Goal: Information Seeking & Learning: Learn about a topic

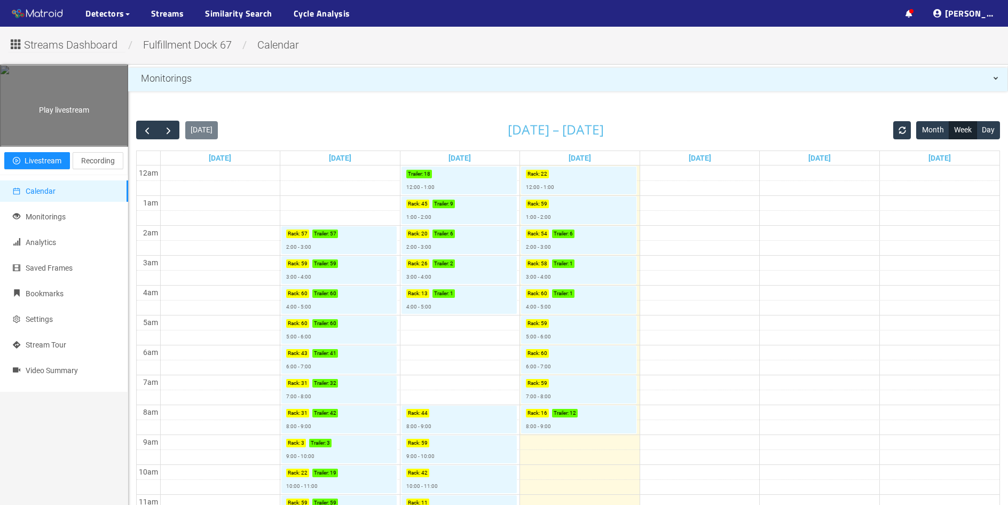
click at [64, 131] on div "Play livestream" at bounding box center [64, 106] width 127 height 80
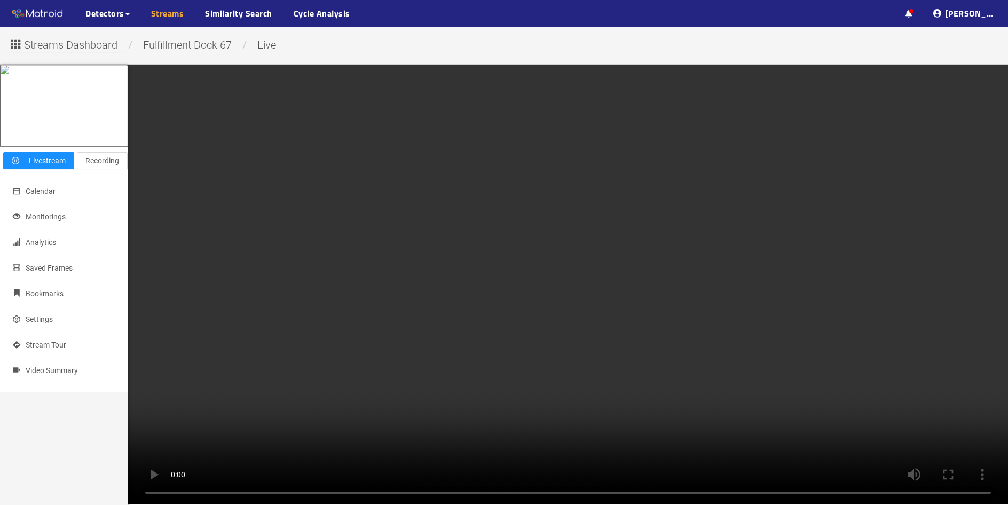
click at [165, 8] on link "Streams" at bounding box center [167, 13] width 33 height 13
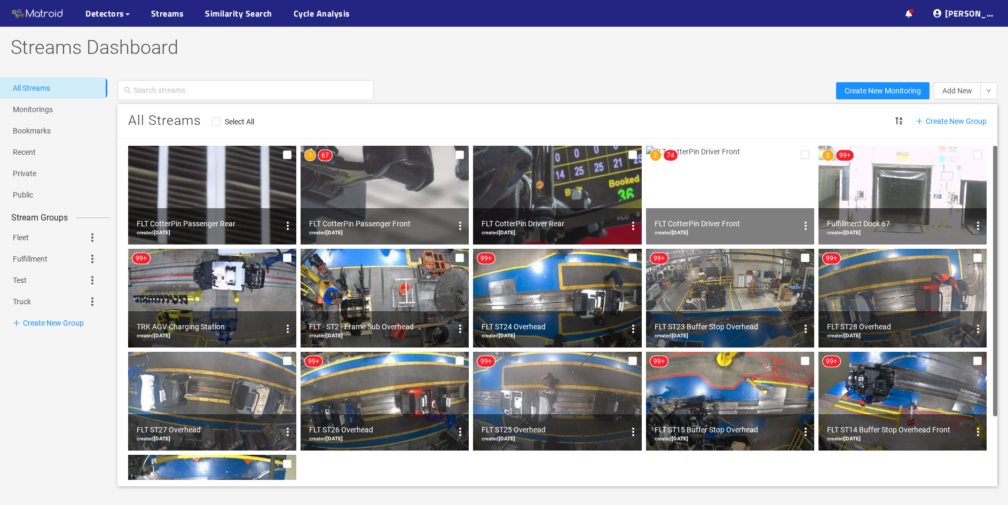
click at [882, 197] on img at bounding box center [903, 195] width 168 height 99
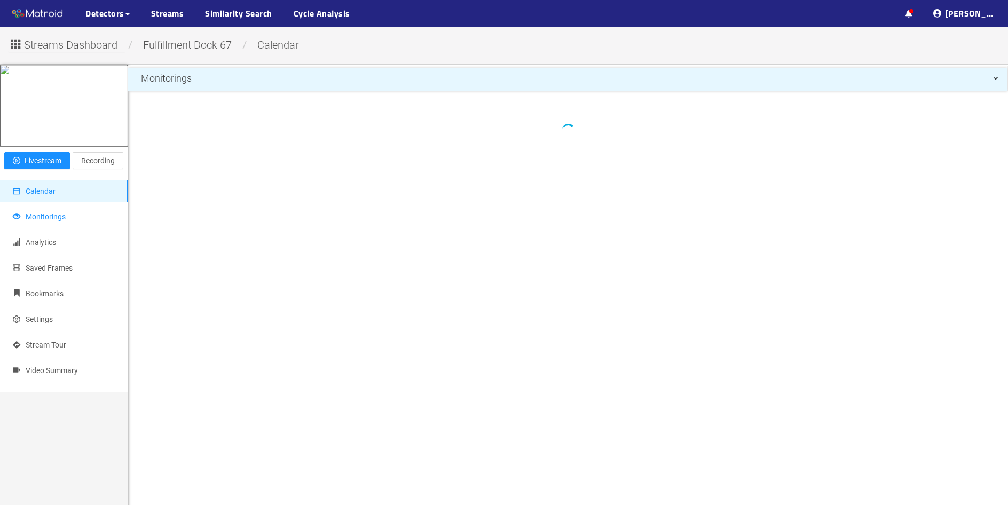
click at [60, 221] on span "Monitorings" at bounding box center [46, 217] width 40 height 9
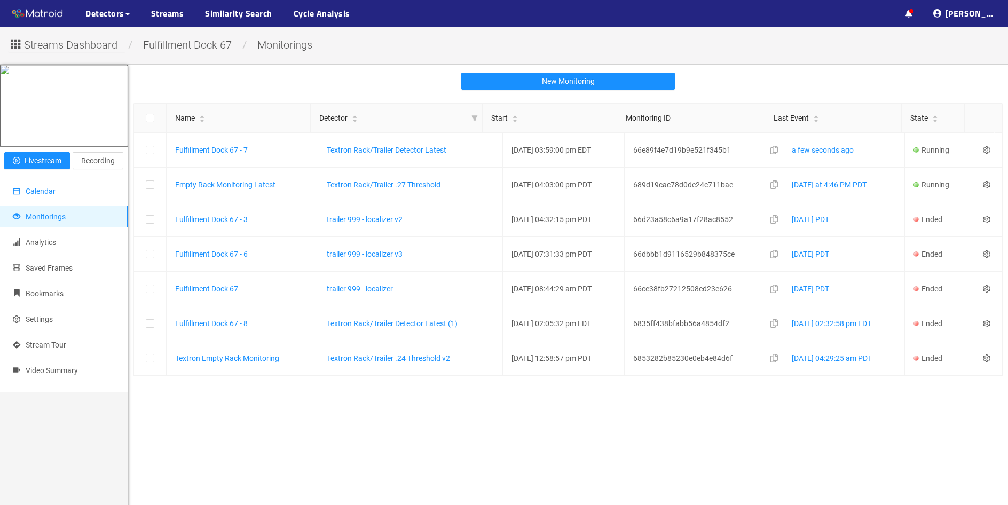
click at [45, 195] on span "Calendar" at bounding box center [41, 191] width 30 height 9
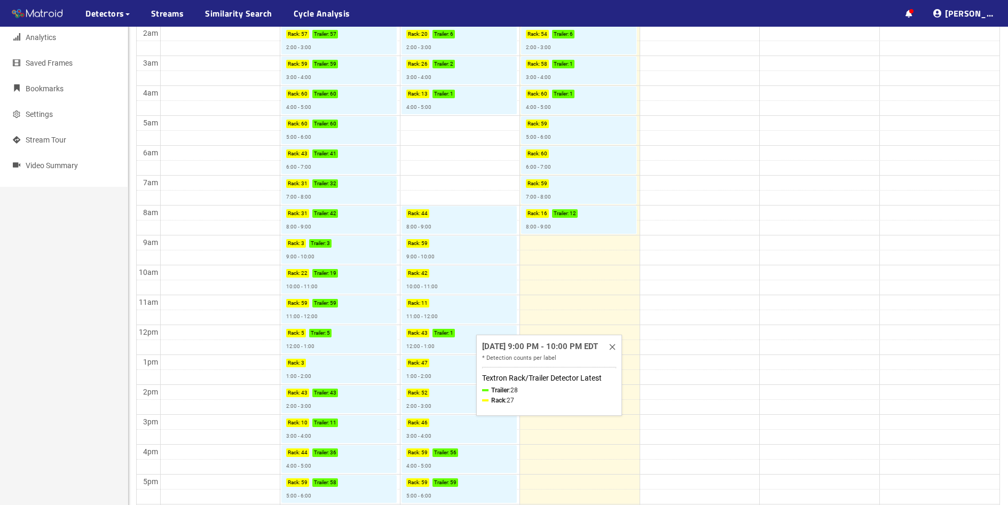
scroll to position [205, 0]
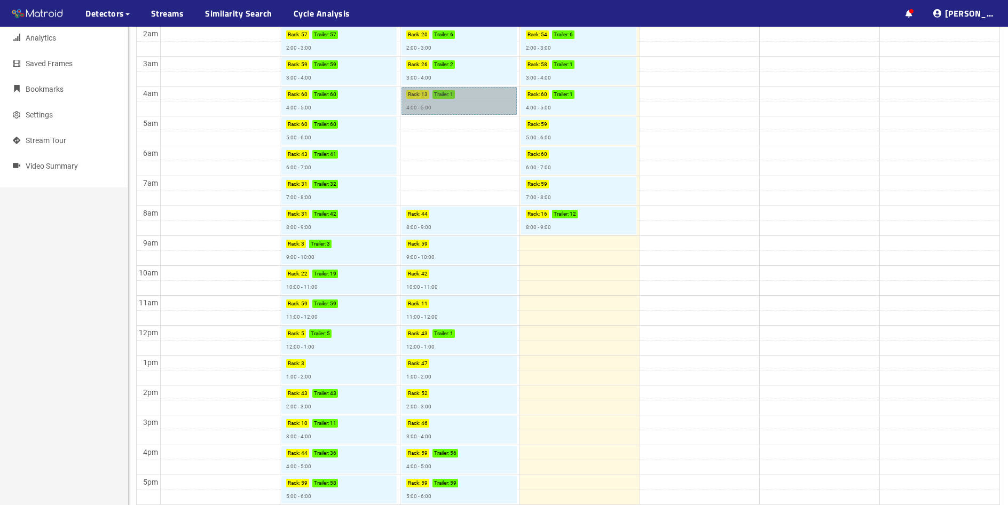
click at [475, 109] on link "Rack : 13 Trailer : 1 4:00 - 5:00" at bounding box center [459, 101] width 115 height 28
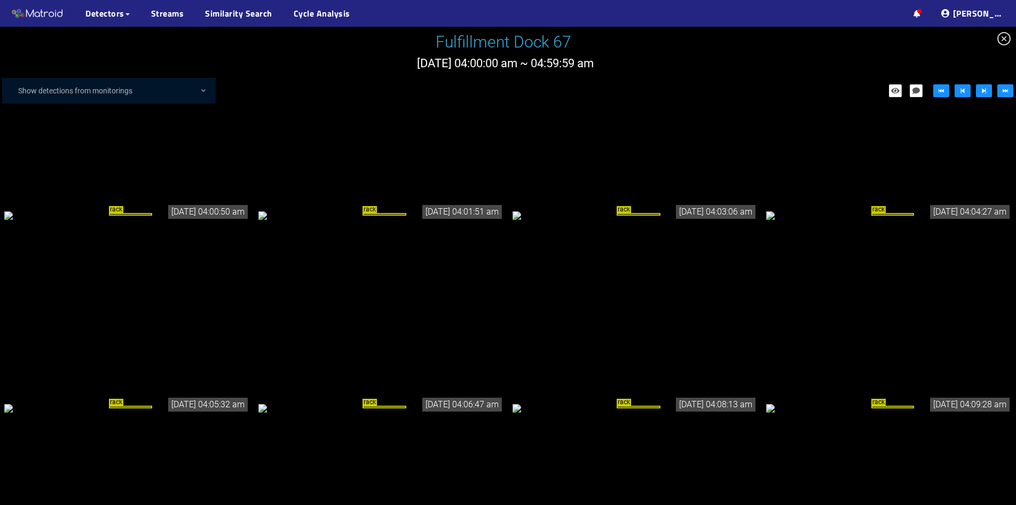
click at [397, 221] on div "rack" at bounding box center [381, 215] width 246 height 12
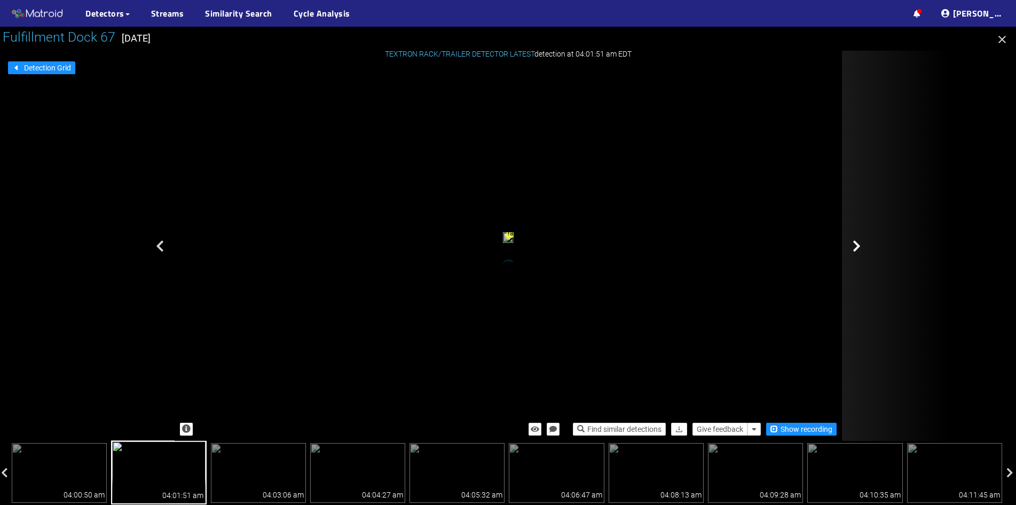
click at [857, 245] on icon at bounding box center [857, 246] width 8 height 13
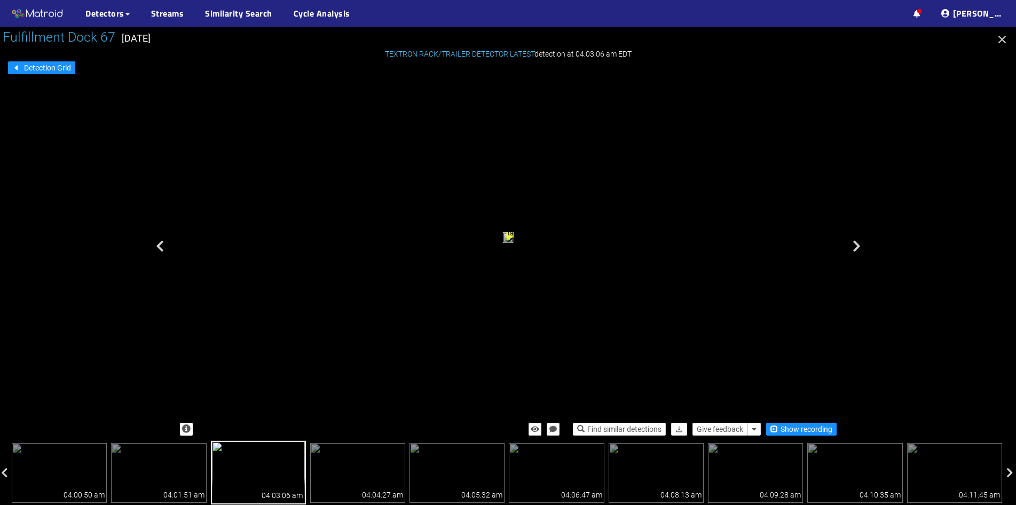
click at [857, 245] on icon at bounding box center [857, 246] width 8 height 13
click at [1000, 43] on icon "button" at bounding box center [1002, 39] width 13 height 13
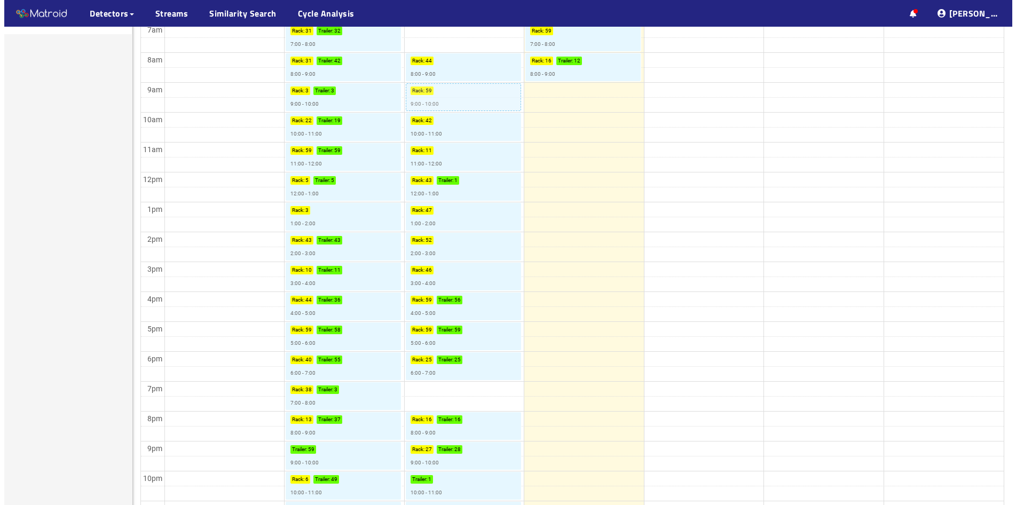
scroll to position [418, 0]
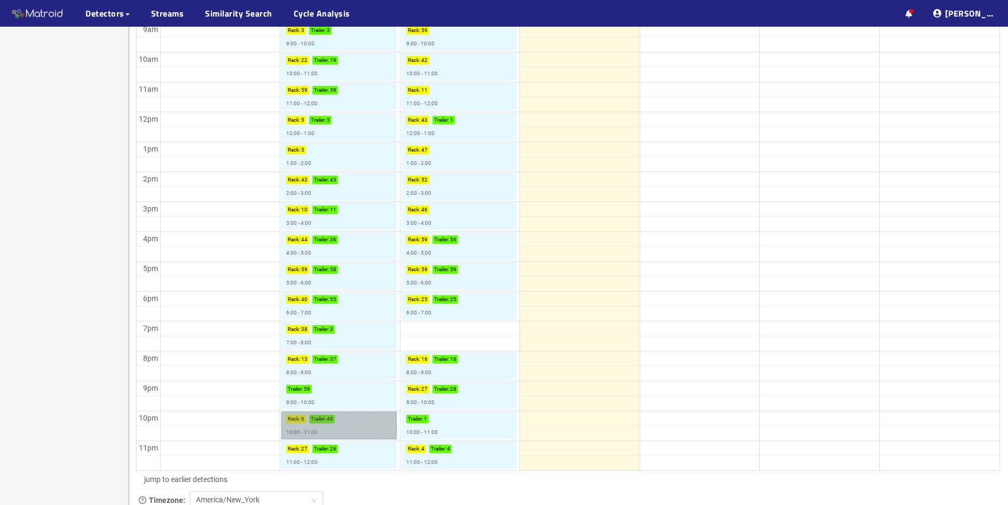
click at [350, 427] on link "Rack : 6 Trailer : 49 10:00 - 11:00" at bounding box center [338, 426] width 115 height 28
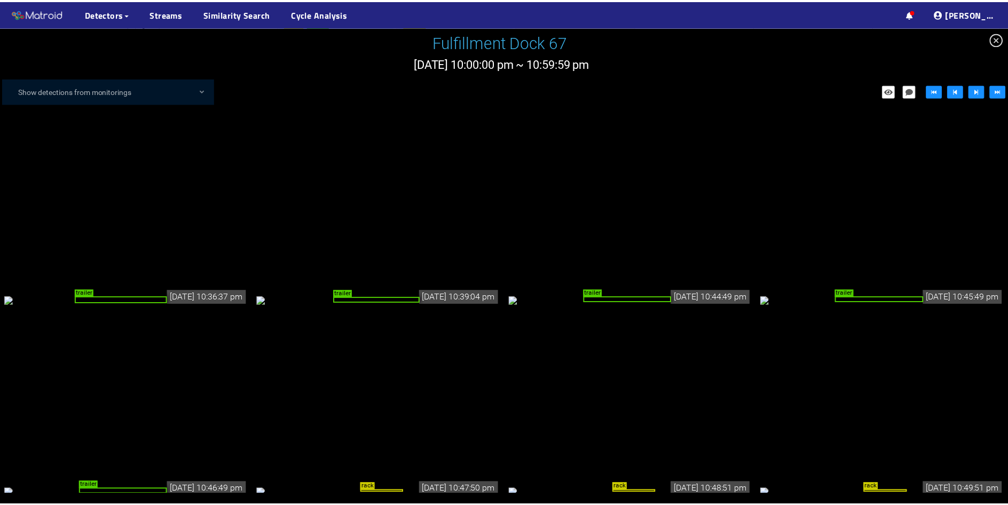
scroll to position [1656, 0]
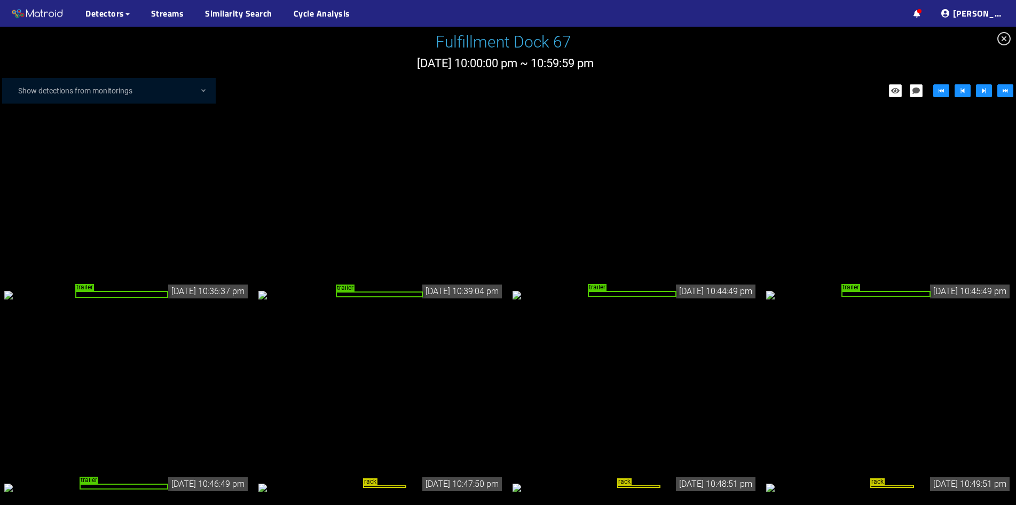
click at [1007, 37] on icon "close-circle" at bounding box center [1004, 38] width 13 height 13
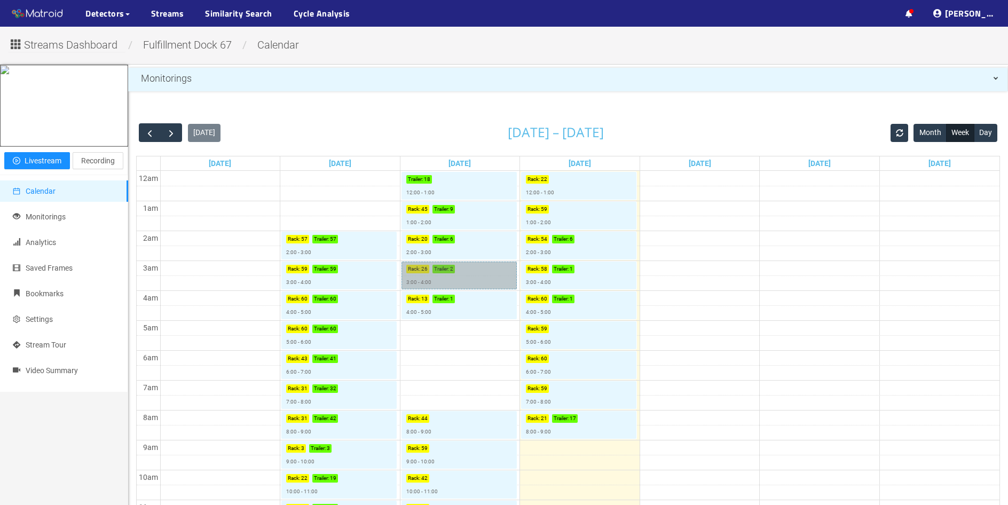
click at [458, 275] on link "Rack : 26 Trailer : 2 3:00 - 4:00" at bounding box center [459, 276] width 115 height 28
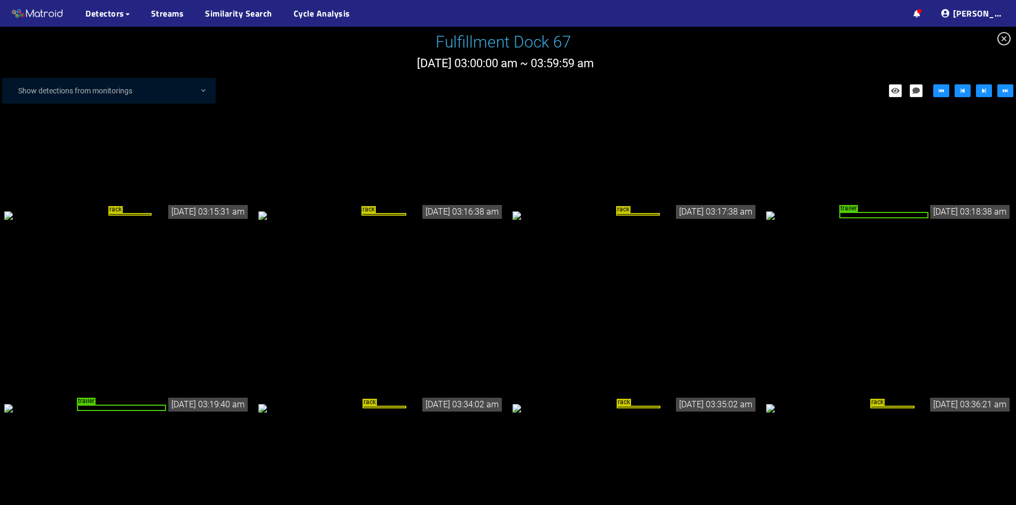
click at [1005, 39] on icon "close-circle" at bounding box center [1004, 38] width 13 height 13
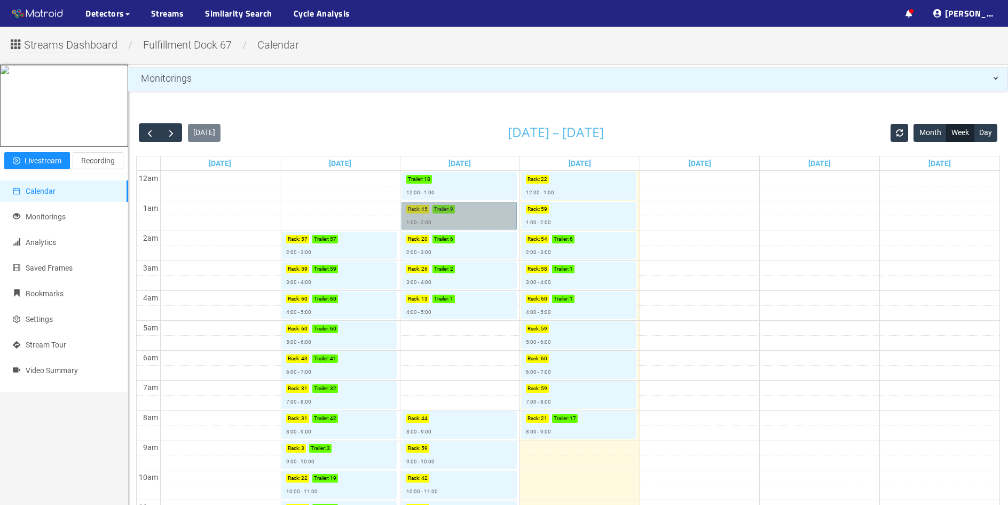
click at [451, 217] on link "Rack : 45 Trailer : 9 1:00 - 2:00" at bounding box center [459, 216] width 115 height 28
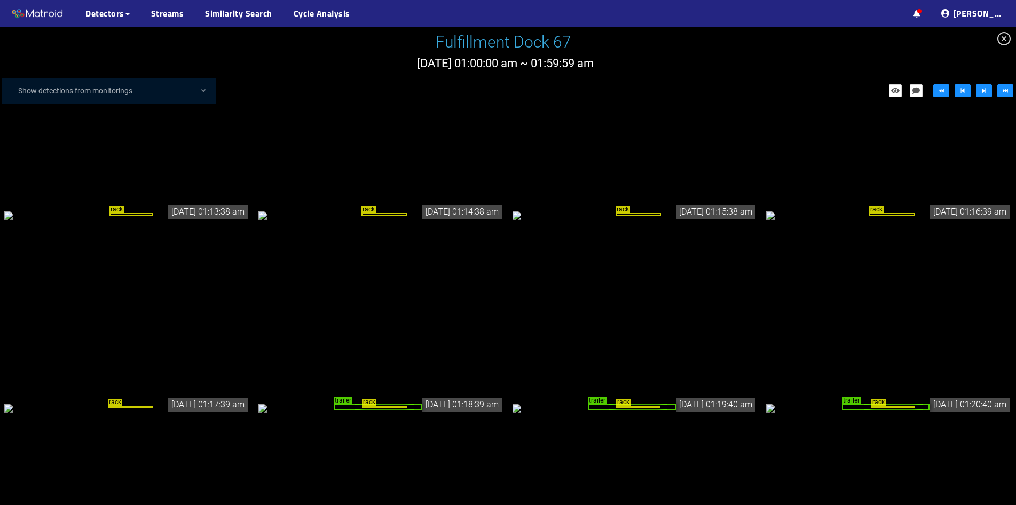
click at [73, 221] on div "rack" at bounding box center [127, 215] width 246 height 12
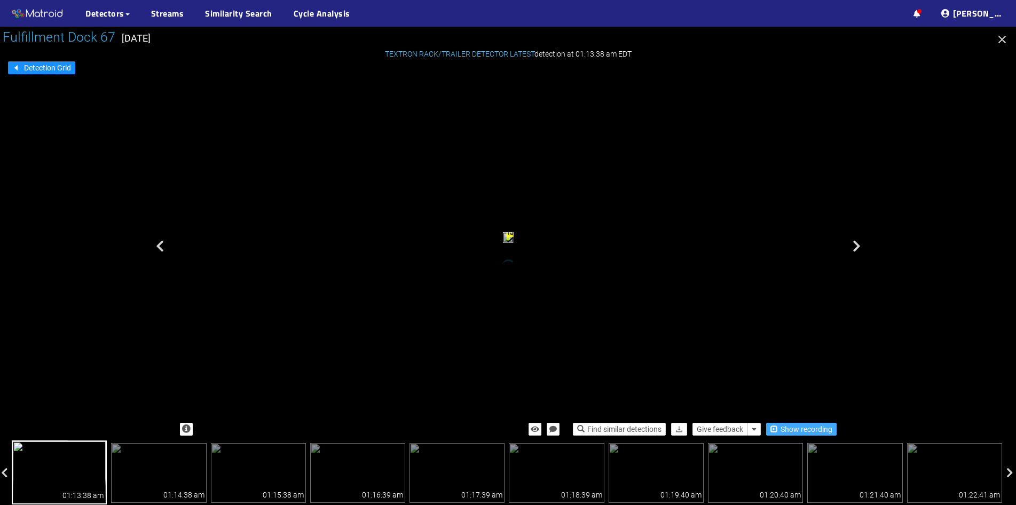
click at [820, 428] on span "Show recording" at bounding box center [807, 430] width 52 height 12
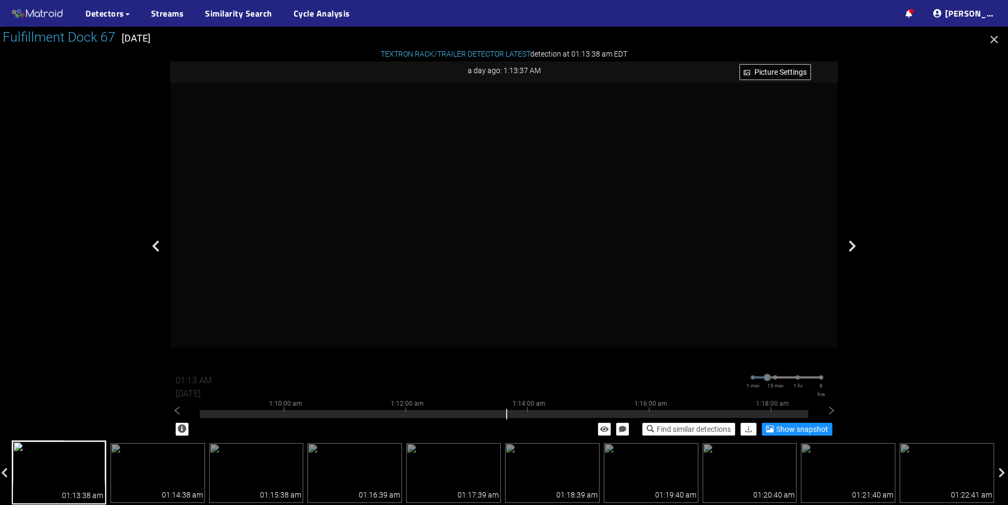
click at [996, 40] on icon "button" at bounding box center [994, 39] width 7 height 7
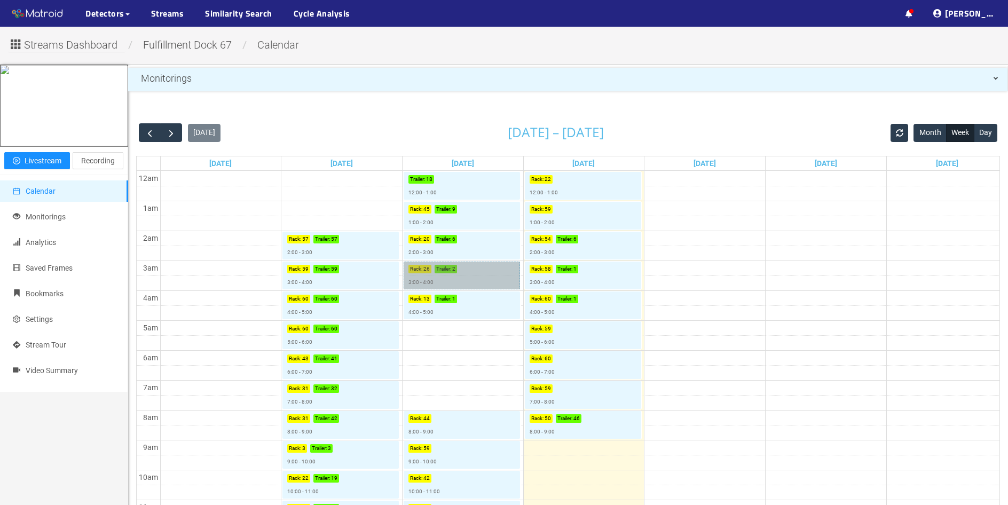
click at [452, 272] on link "Rack : 26 Trailer : 2 3:00 - 4:00" at bounding box center [462, 276] width 116 height 28
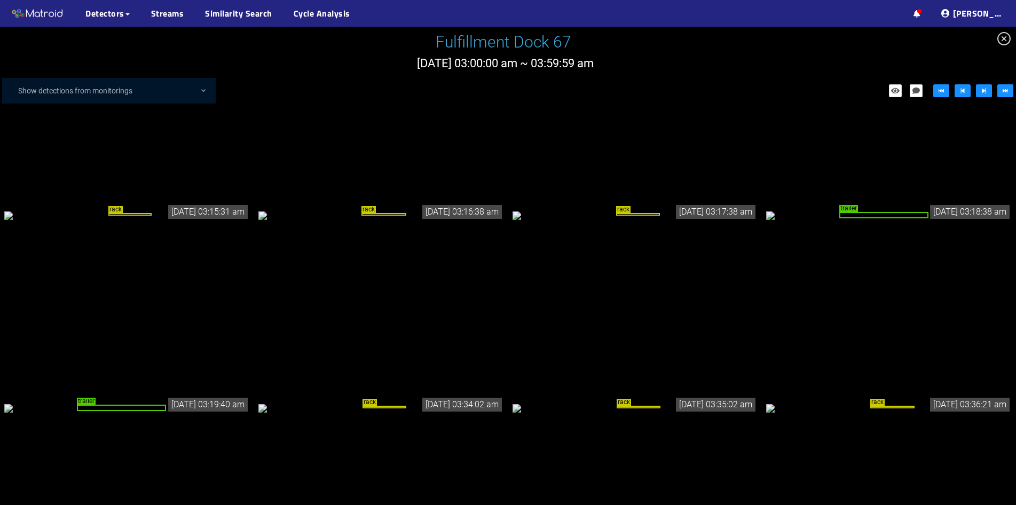
click at [175, 221] on div "rack" at bounding box center [127, 215] width 246 height 12
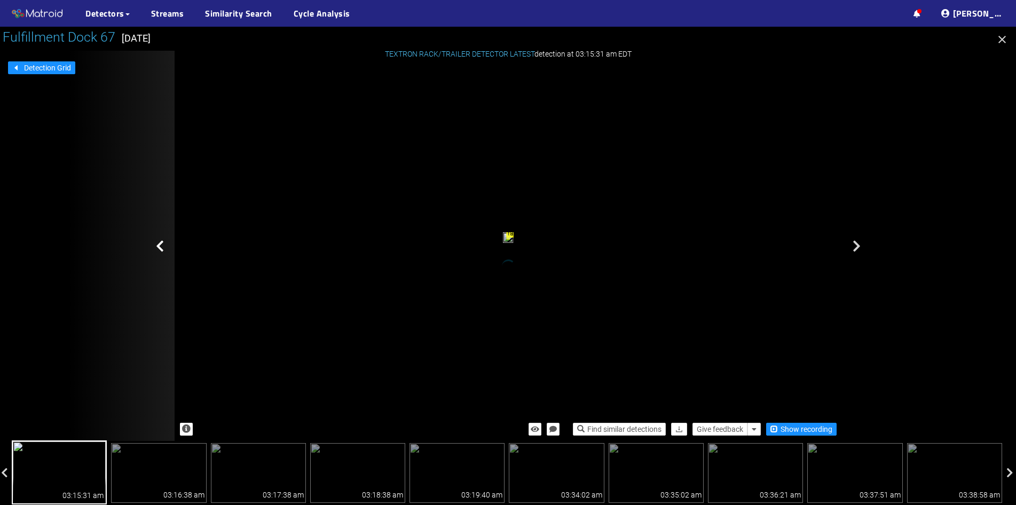
click at [156, 244] on icon at bounding box center [160, 246] width 8 height 13
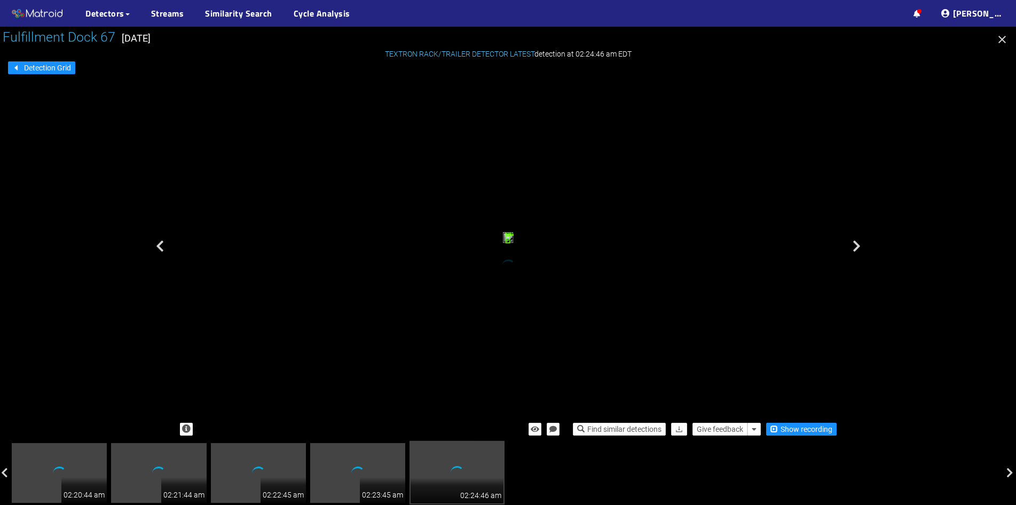
click at [156, 244] on icon at bounding box center [160, 246] width 8 height 13
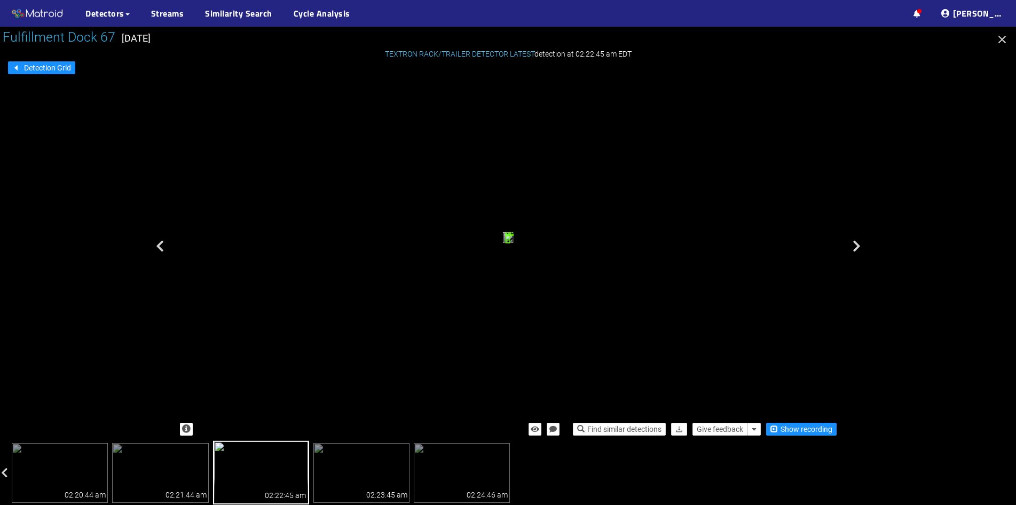
click at [156, 244] on icon at bounding box center [160, 246] width 8 height 13
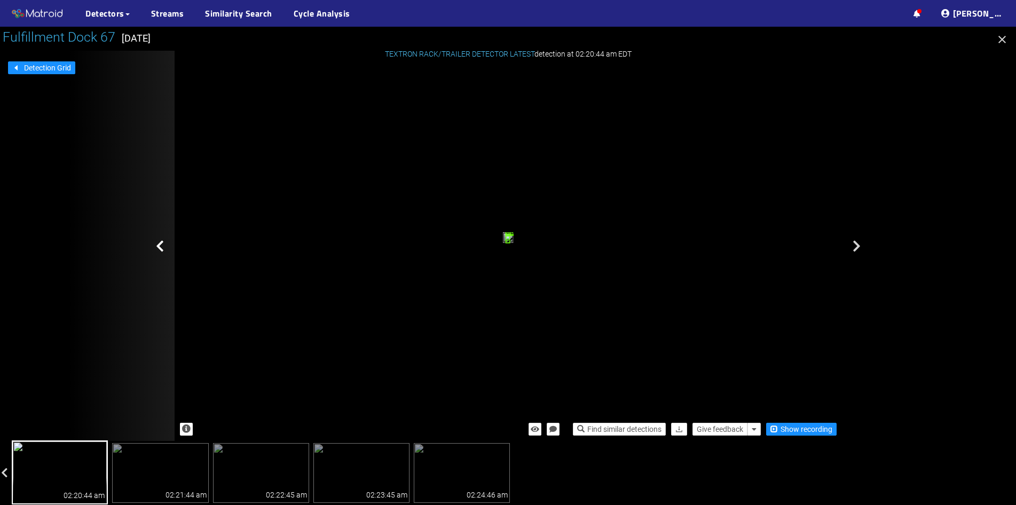
click at [156, 244] on icon at bounding box center [160, 246] width 8 height 13
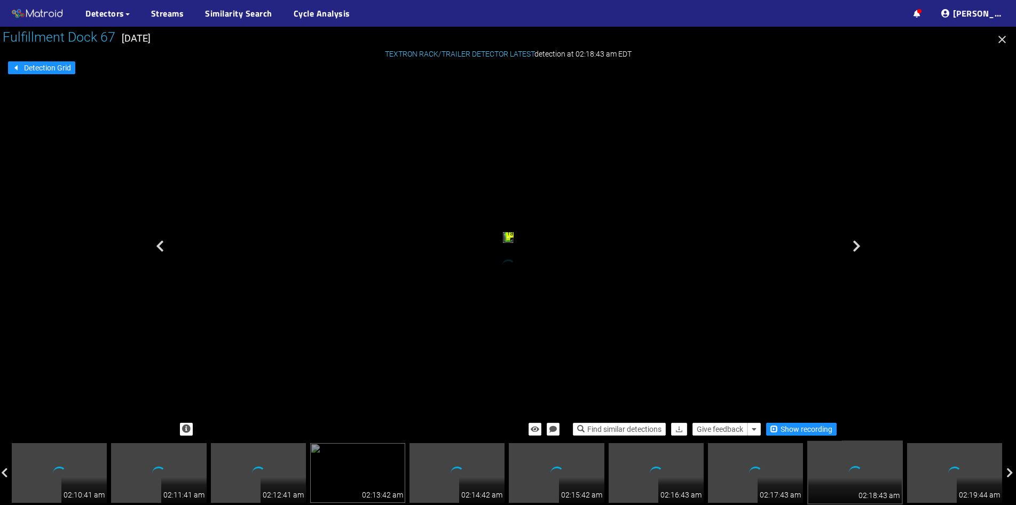
click at [156, 244] on icon at bounding box center [160, 246] width 8 height 13
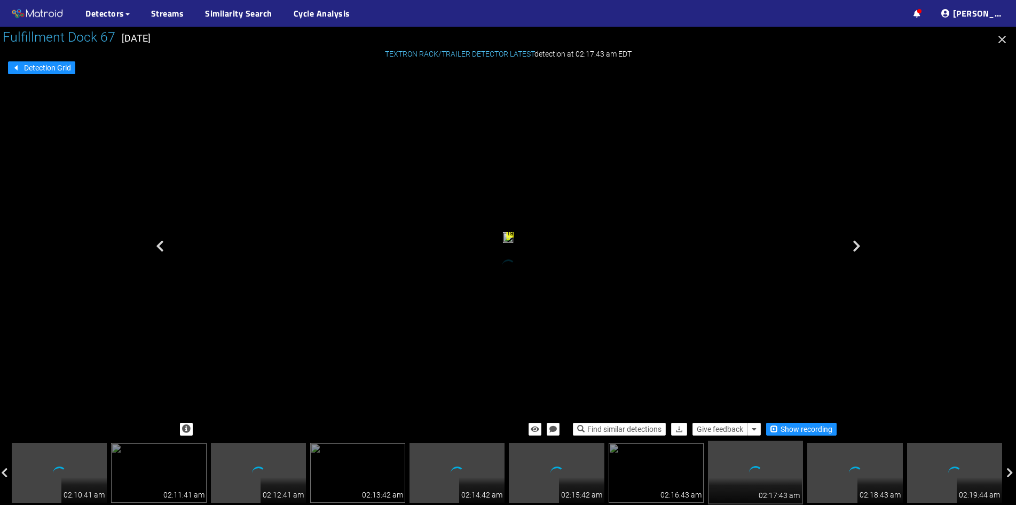
click at [156, 244] on icon at bounding box center [160, 246] width 8 height 13
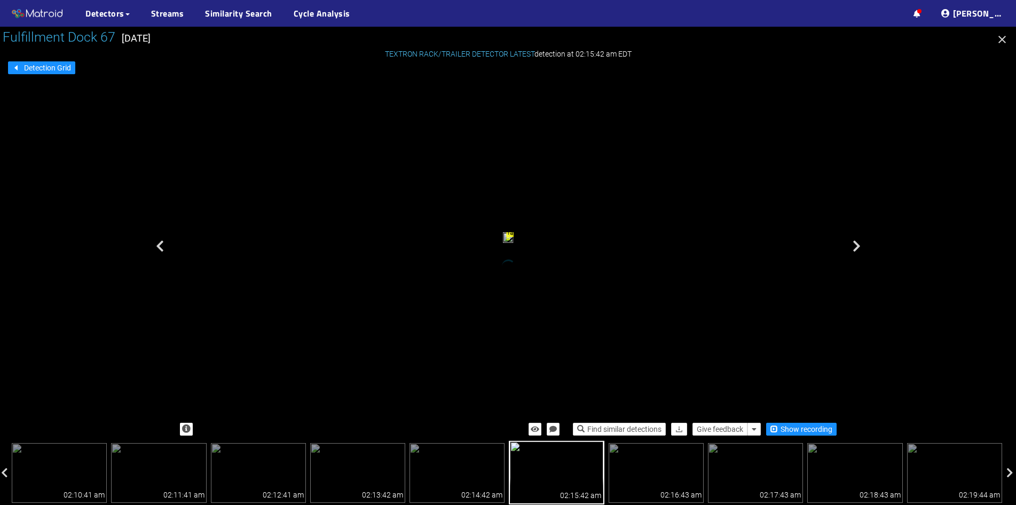
click at [156, 244] on icon at bounding box center [160, 246] width 8 height 13
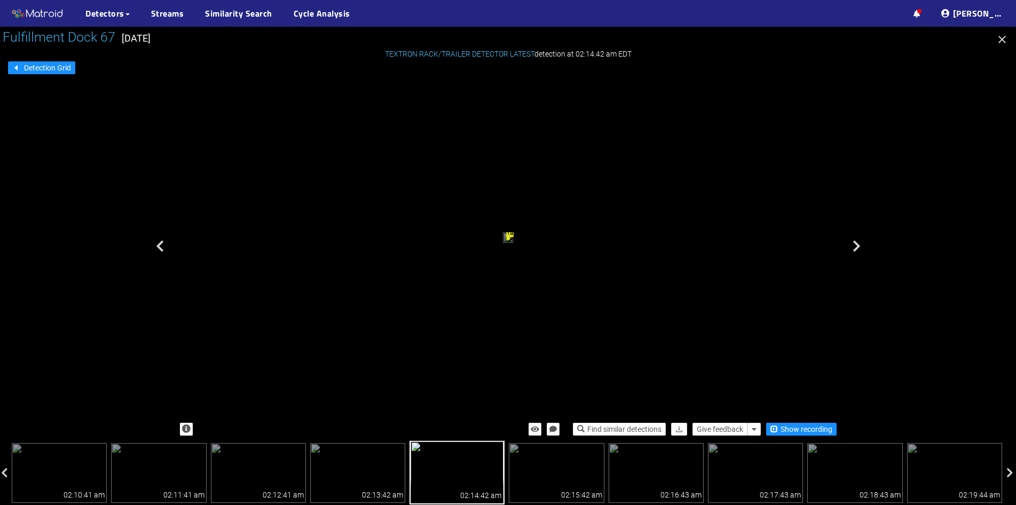
click at [510, 237] on div "rack" at bounding box center [508, 238] width 3 height 3
click at [514, 246] on div "rack" at bounding box center [508, 239] width 11 height 14
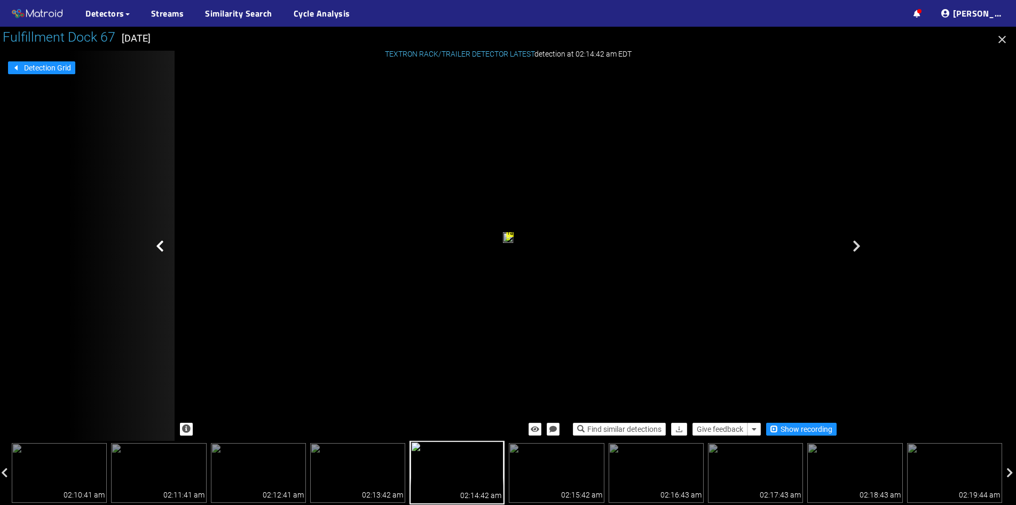
click at [152, 249] on div at bounding box center [121, 246] width 107 height 390
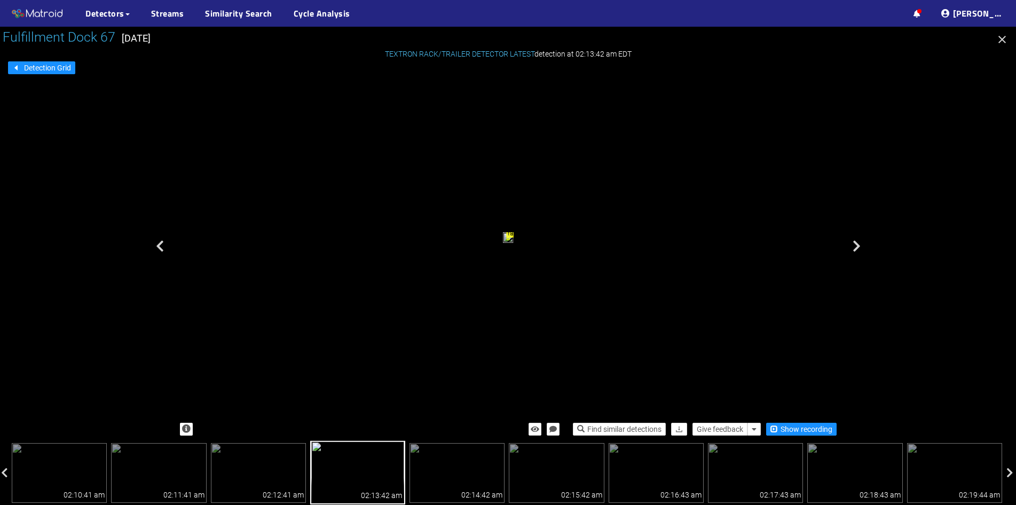
click at [152, 248] on div at bounding box center [121, 246] width 107 height 390
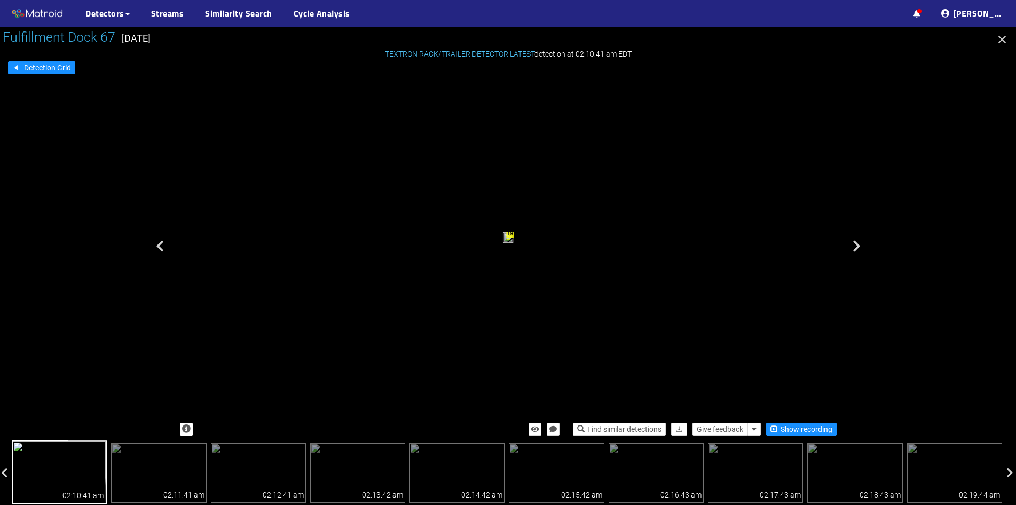
click at [152, 248] on div at bounding box center [121, 246] width 107 height 390
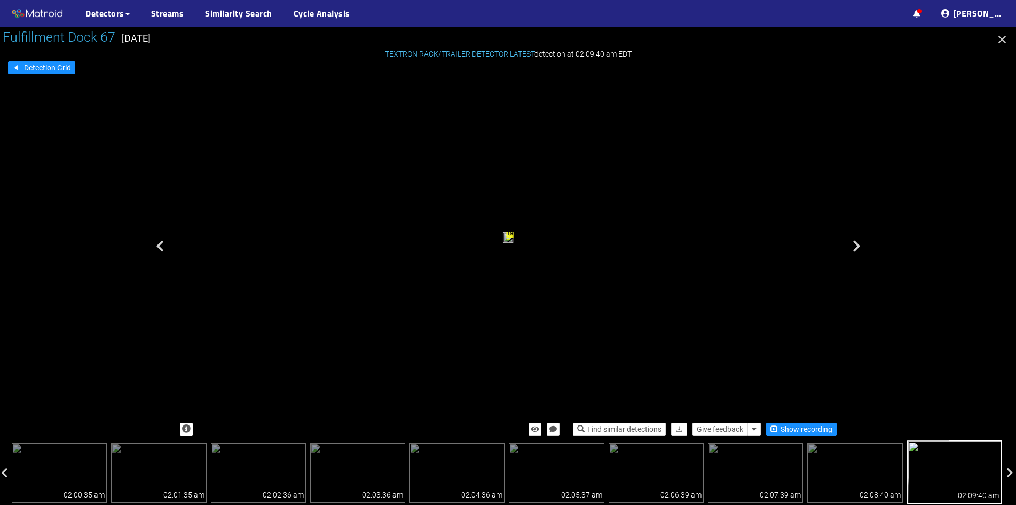
click at [152, 248] on div at bounding box center [121, 246] width 107 height 390
click at [1001, 41] on icon "button" at bounding box center [1002, 39] width 7 height 7
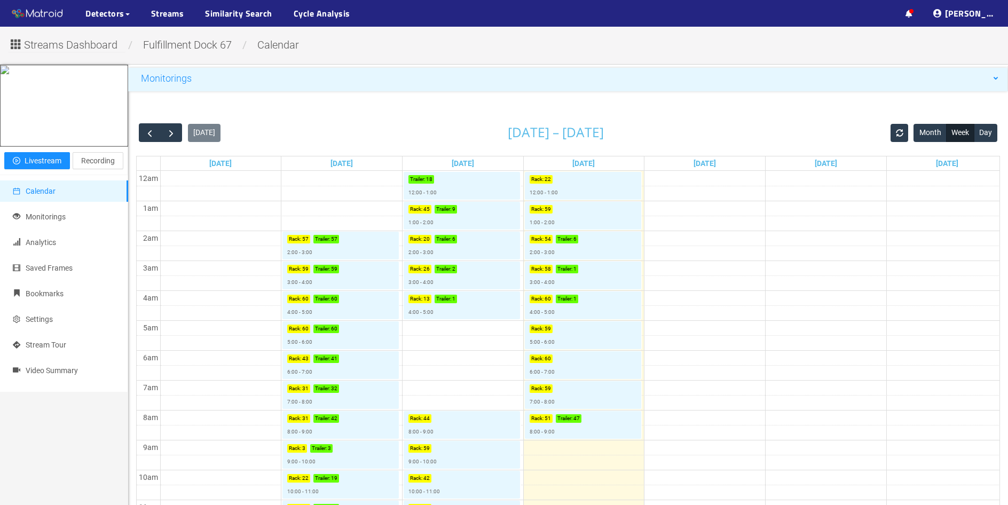
click at [622, 86] on div "Monitorings" at bounding box center [568, 78] width 880 height 21
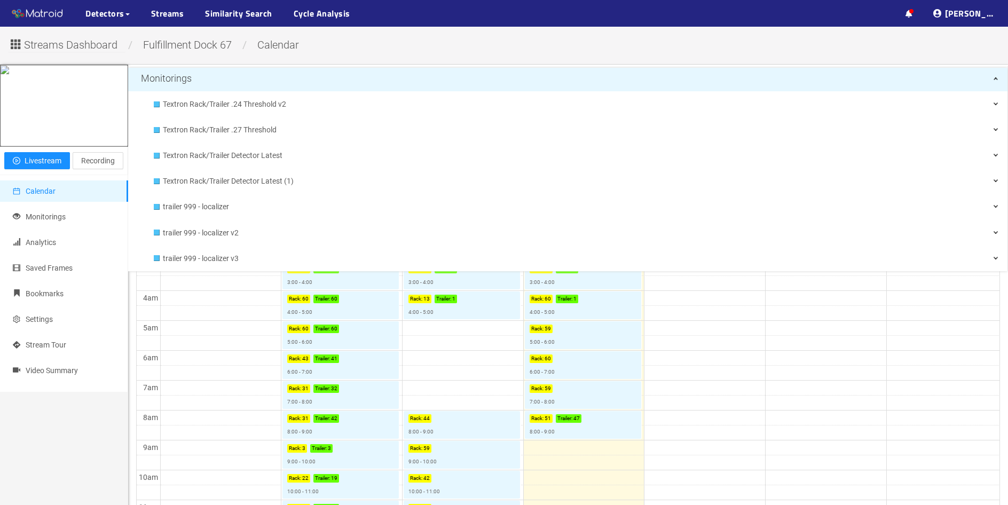
click at [770, 350] on td at bounding box center [584, 342] width 848 height 15
click at [176, 48] on span "Fulfillment Dock 67" at bounding box center [187, 44] width 105 height 13
click at [82, 50] on span "Streams Dashboard" at bounding box center [70, 45] width 93 height 17
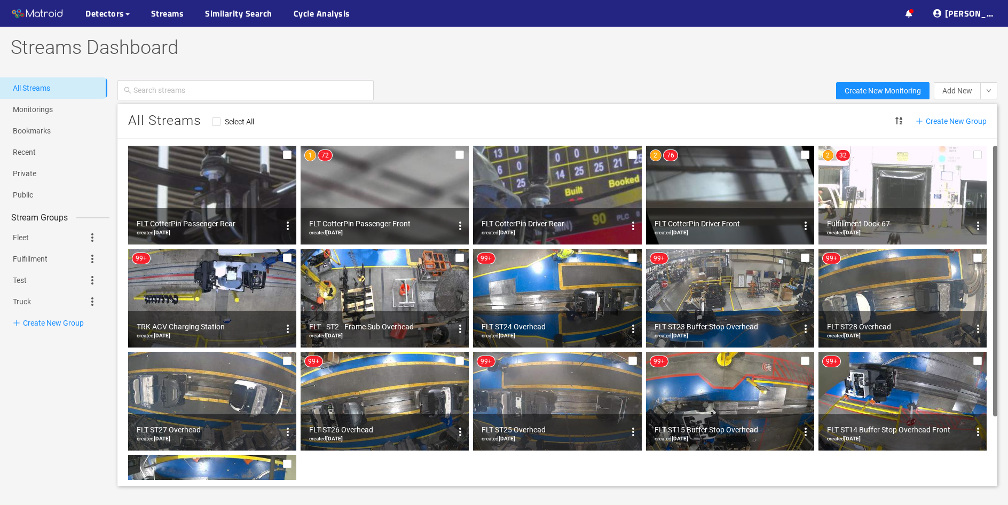
click at [878, 189] on img at bounding box center [903, 195] width 168 height 99
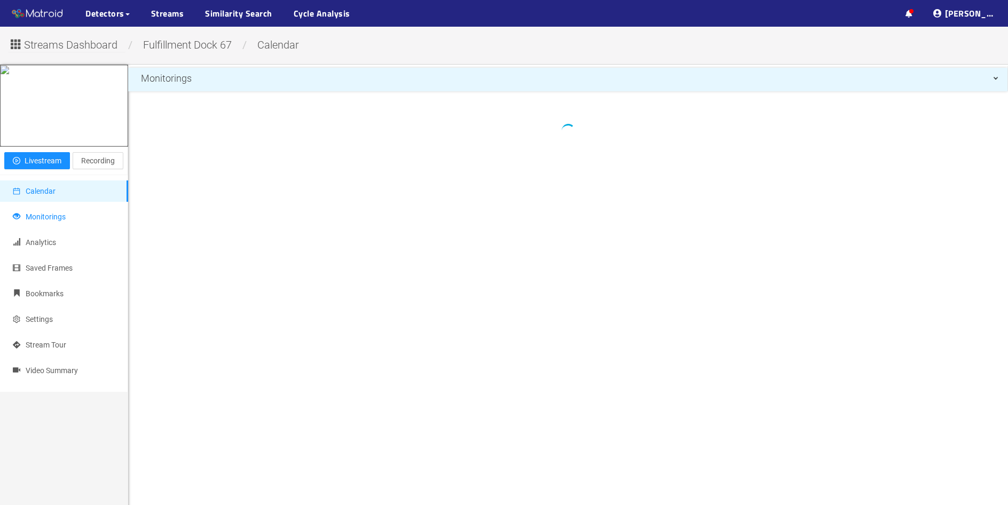
click at [66, 228] on li "Monitorings" at bounding box center [64, 216] width 128 height 21
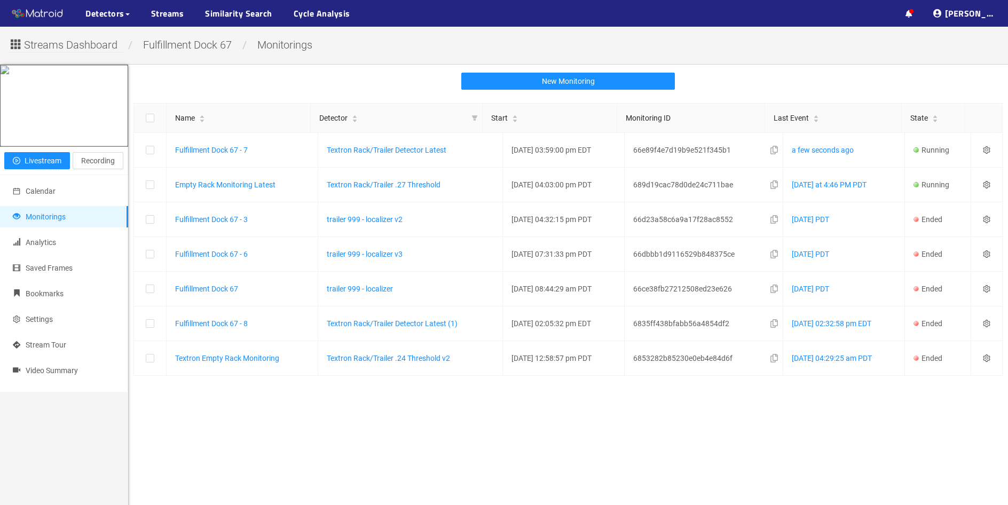
click at [90, 50] on span "Streams Dashboard" at bounding box center [70, 45] width 93 height 17
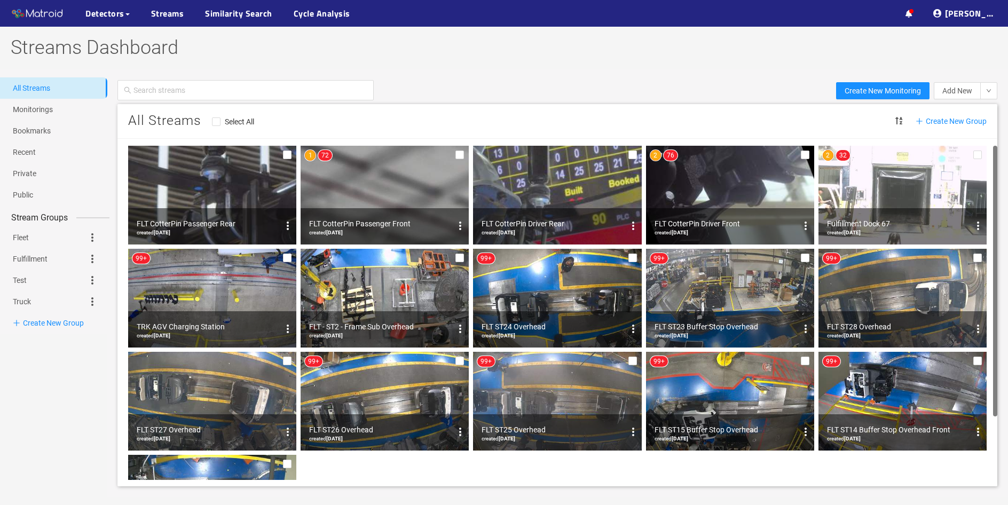
click at [921, 203] on img at bounding box center [903, 195] width 168 height 99
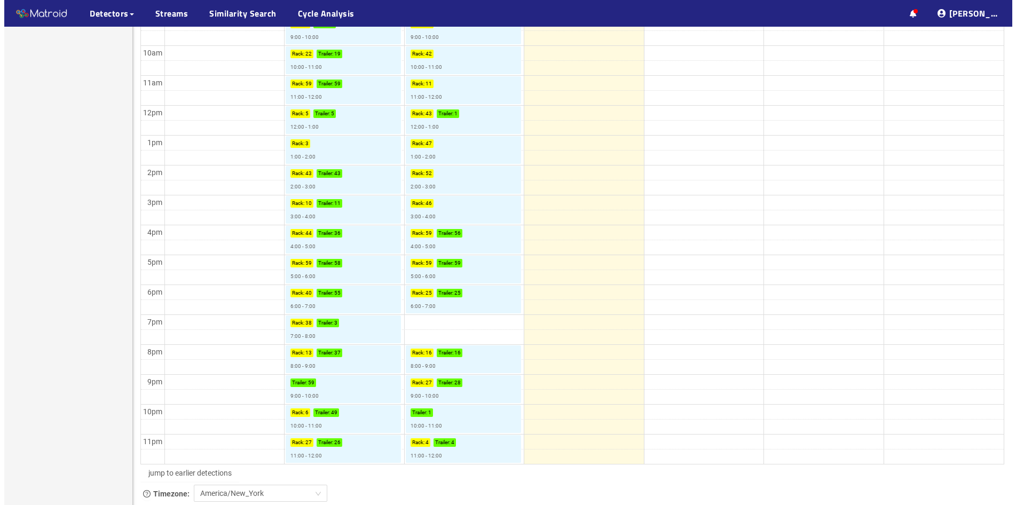
scroll to position [427, 0]
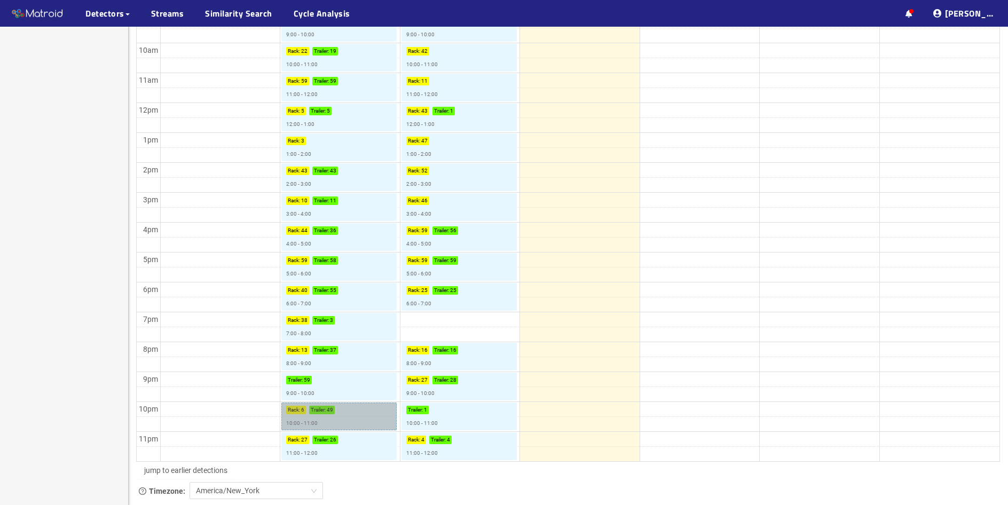
click at [344, 419] on link "Rack : 6 Trailer : 49 10:00 - 11:00" at bounding box center [338, 417] width 115 height 28
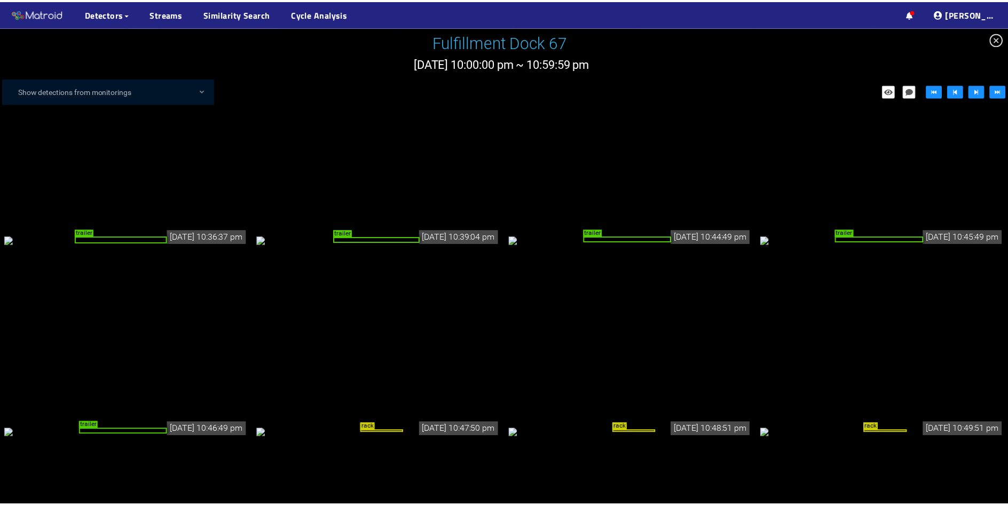
scroll to position [1709, 0]
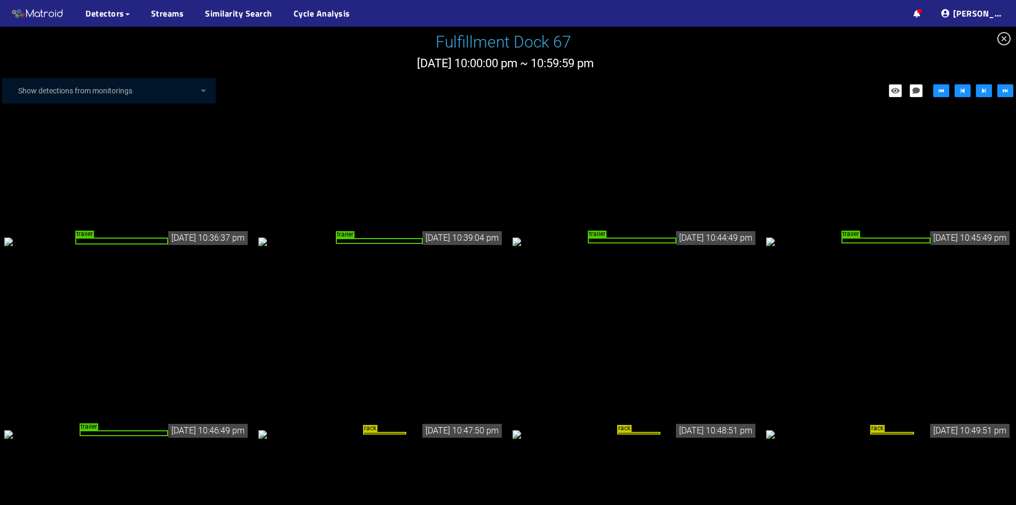
click at [868, 244] on div "trailer" at bounding box center [887, 241] width 90 height 6
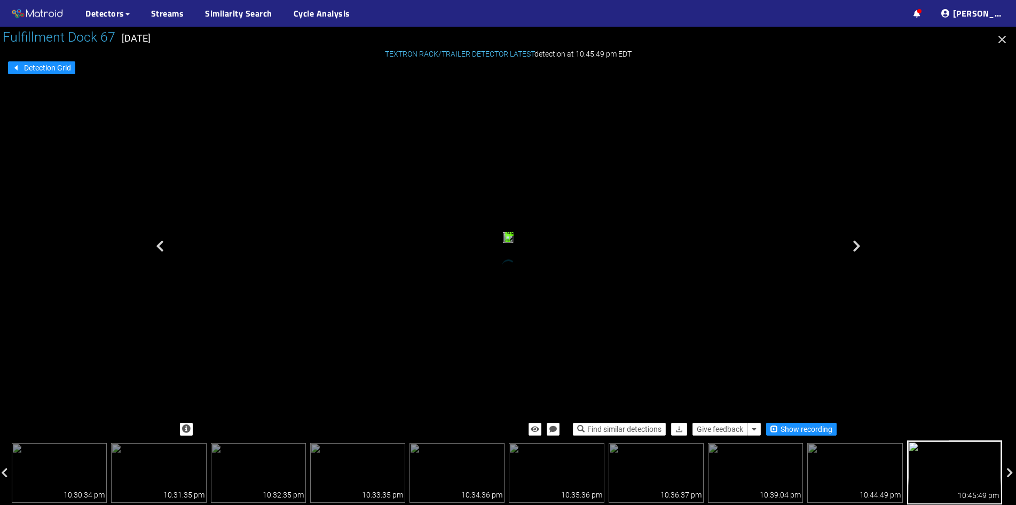
click at [514, 246] on div "trailer" at bounding box center [508, 239] width 11 height 14
click at [803, 431] on span "Show recording" at bounding box center [807, 430] width 52 height 12
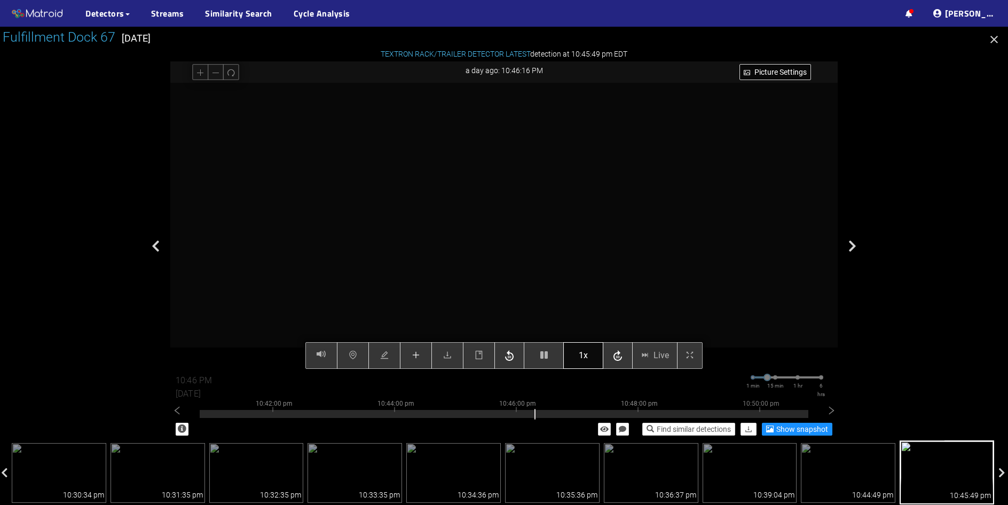
click at [585, 358] on span "1x" at bounding box center [583, 355] width 9 height 13
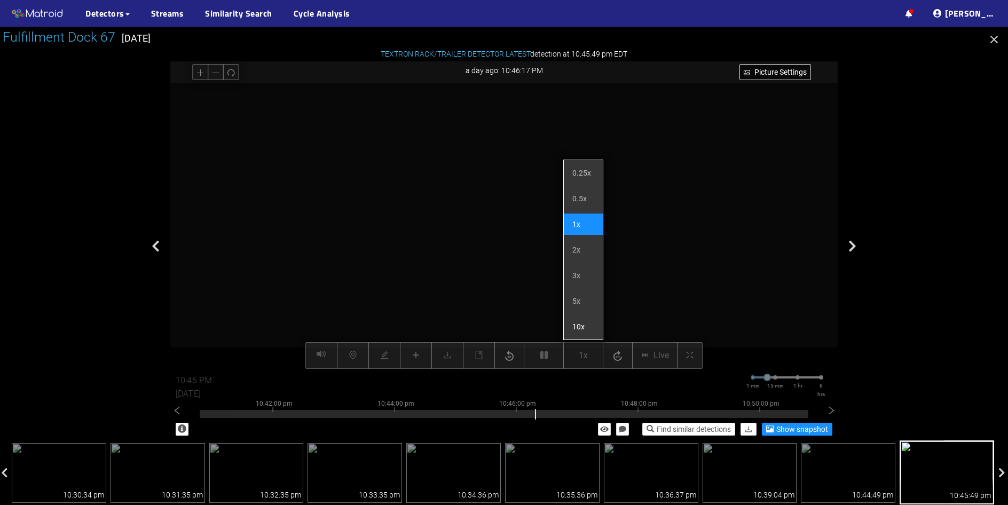
click at [581, 332] on li "10x" at bounding box center [583, 326] width 39 height 21
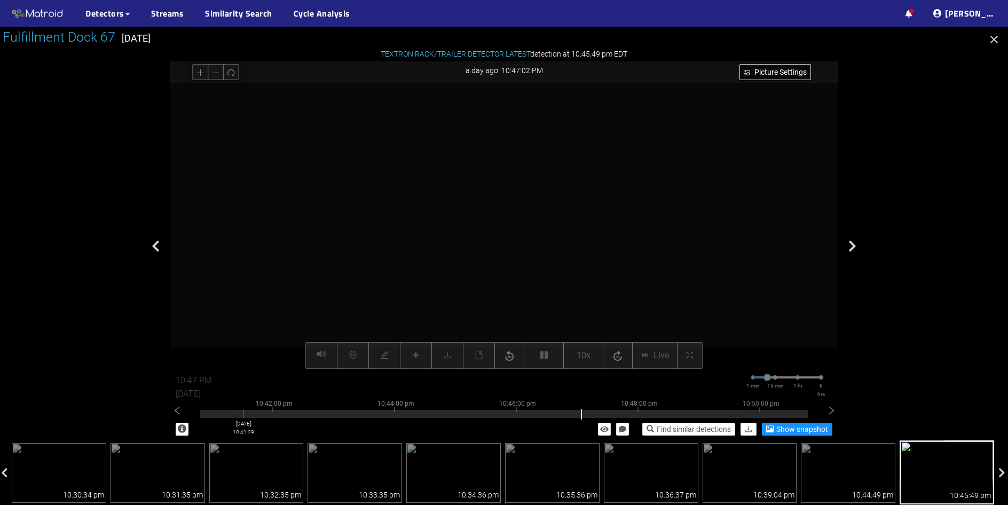
click at [244, 417] on div at bounding box center [504, 414] width 609 height 8
click at [172, 412] on icon "left" at bounding box center [177, 411] width 11 height 11
click at [181, 413] on icon "left" at bounding box center [177, 411] width 11 height 11
click at [223, 416] on div at bounding box center [504, 414] width 609 height 8
type input "10:27 PM"
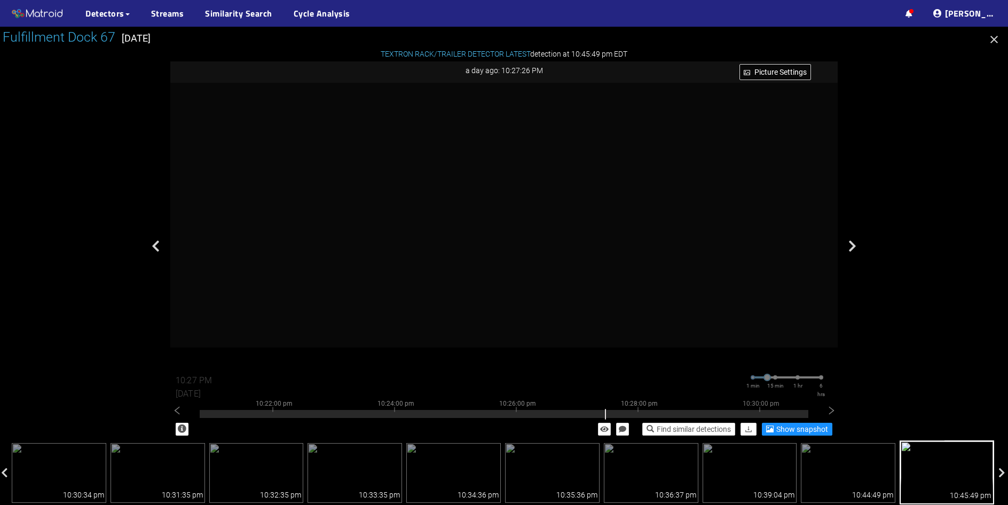
click at [994, 41] on icon "button" at bounding box center [994, 39] width 7 height 7
